Goal: Task Accomplishment & Management: Manage account settings

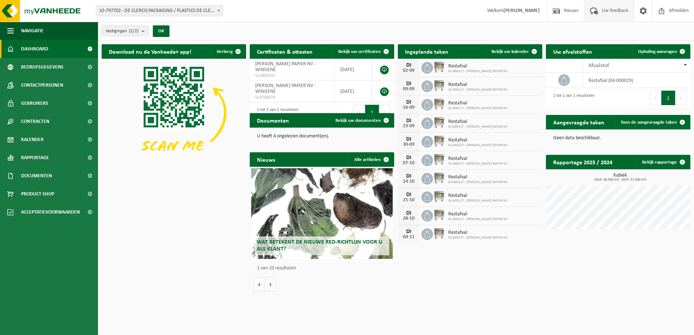
click at [613, 12] on span "Uw feedback" at bounding box center [615, 10] width 30 height 21
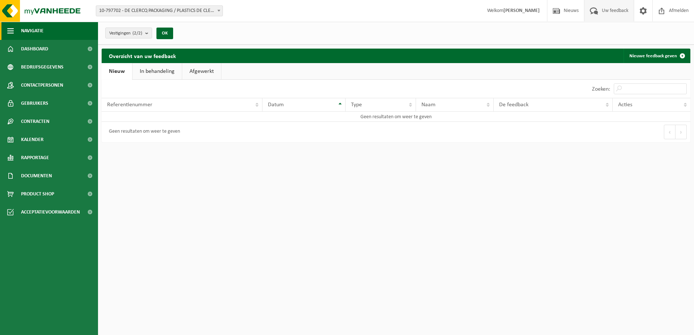
click at [14, 32] on button "Navigatie" at bounding box center [49, 31] width 98 height 18
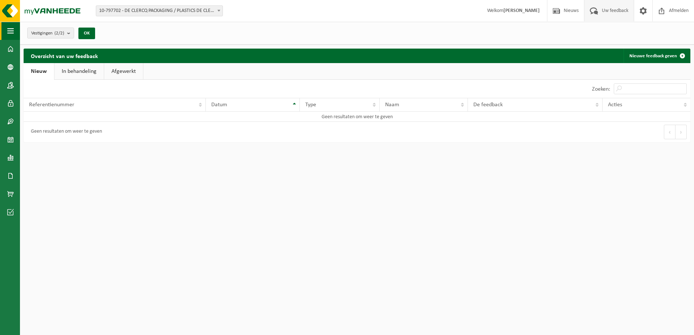
click at [10, 29] on span "button" at bounding box center [10, 31] width 7 height 18
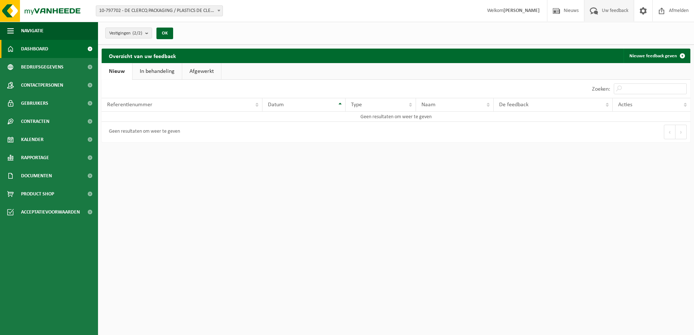
click at [22, 46] on span "Dashboard" at bounding box center [34, 49] width 27 height 18
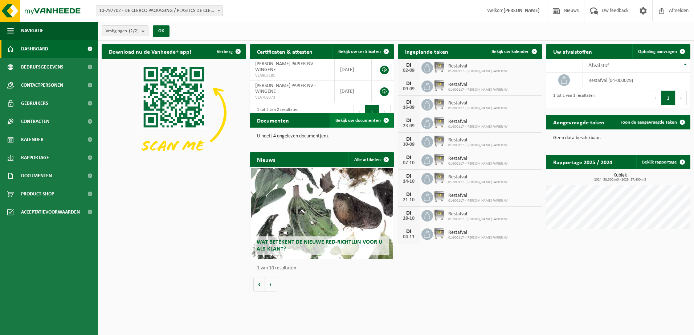
click at [352, 121] on span "Bekijk uw documenten" at bounding box center [357, 120] width 45 height 5
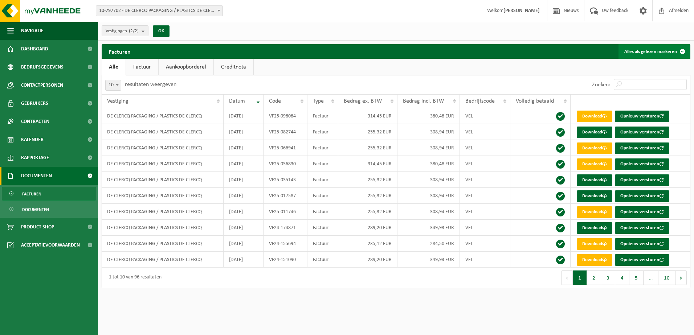
click at [663, 51] on button "Alles als gelezen markeren" at bounding box center [654, 51] width 71 height 15
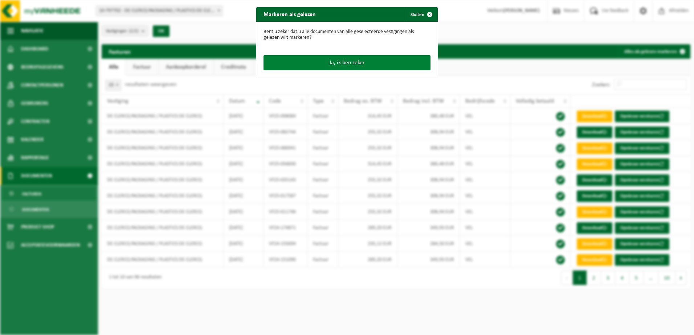
click at [351, 64] on button "Ja, ik ben zeker" at bounding box center [347, 62] width 167 height 15
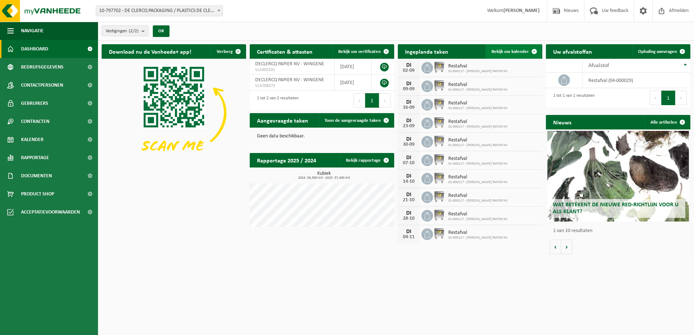
click at [501, 50] on span "Bekijk uw kalender" at bounding box center [510, 51] width 37 height 5
